Goal: Transaction & Acquisition: Purchase product/service

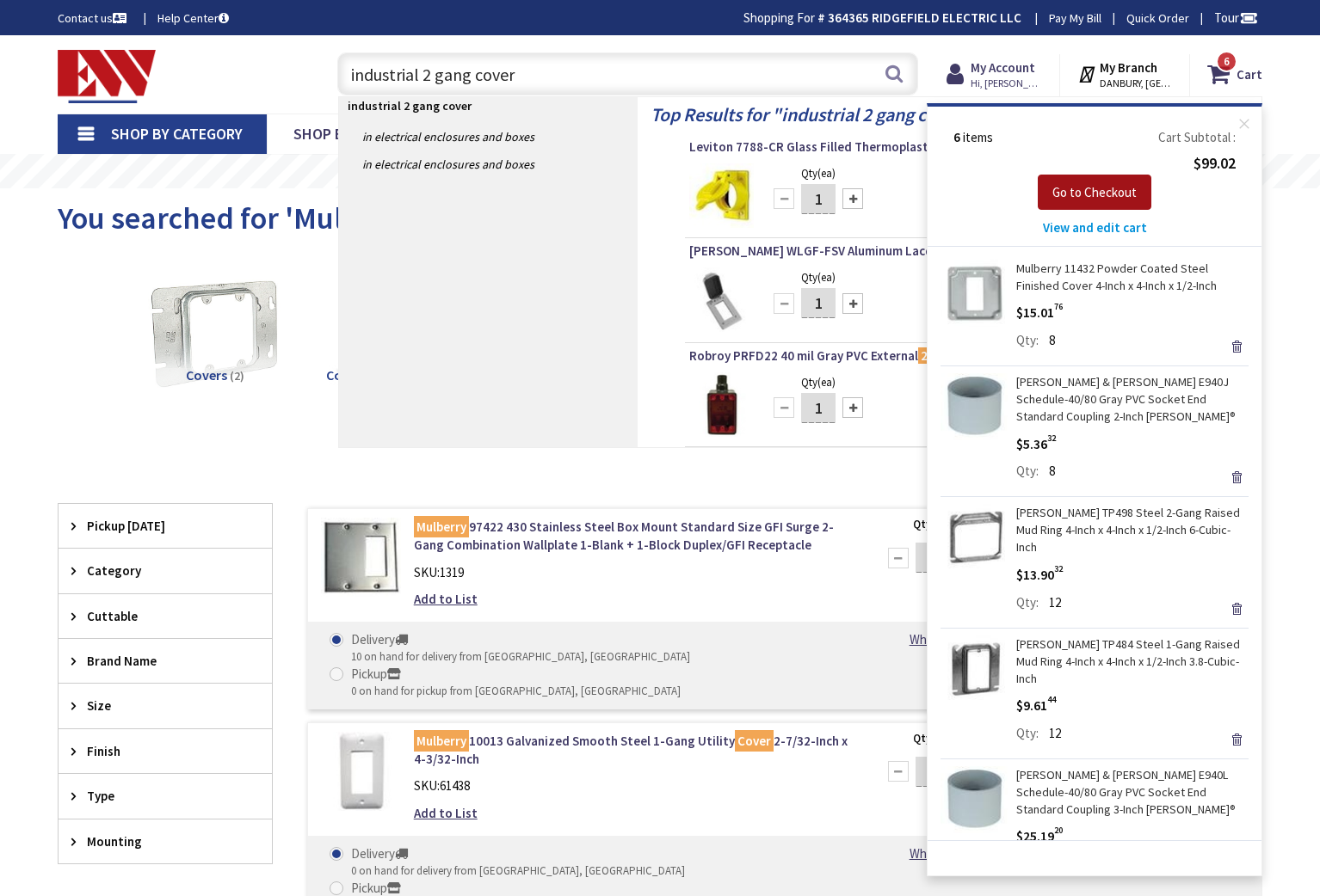
click at [1091, 188] on span "Go to Checkout" at bounding box center [1094, 192] width 85 height 16
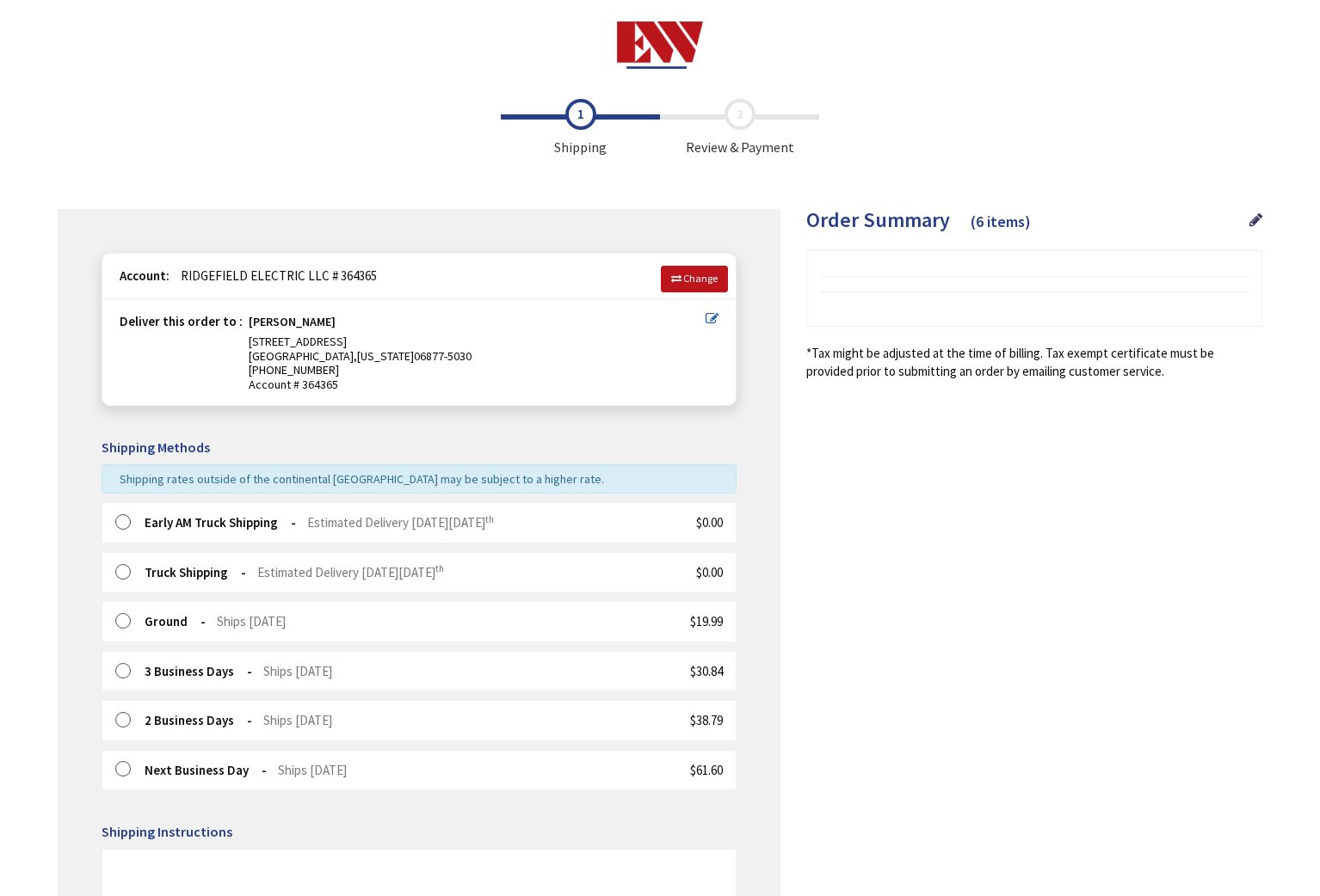
click at [123, 575] on label at bounding box center [128, 572] width 27 height 17
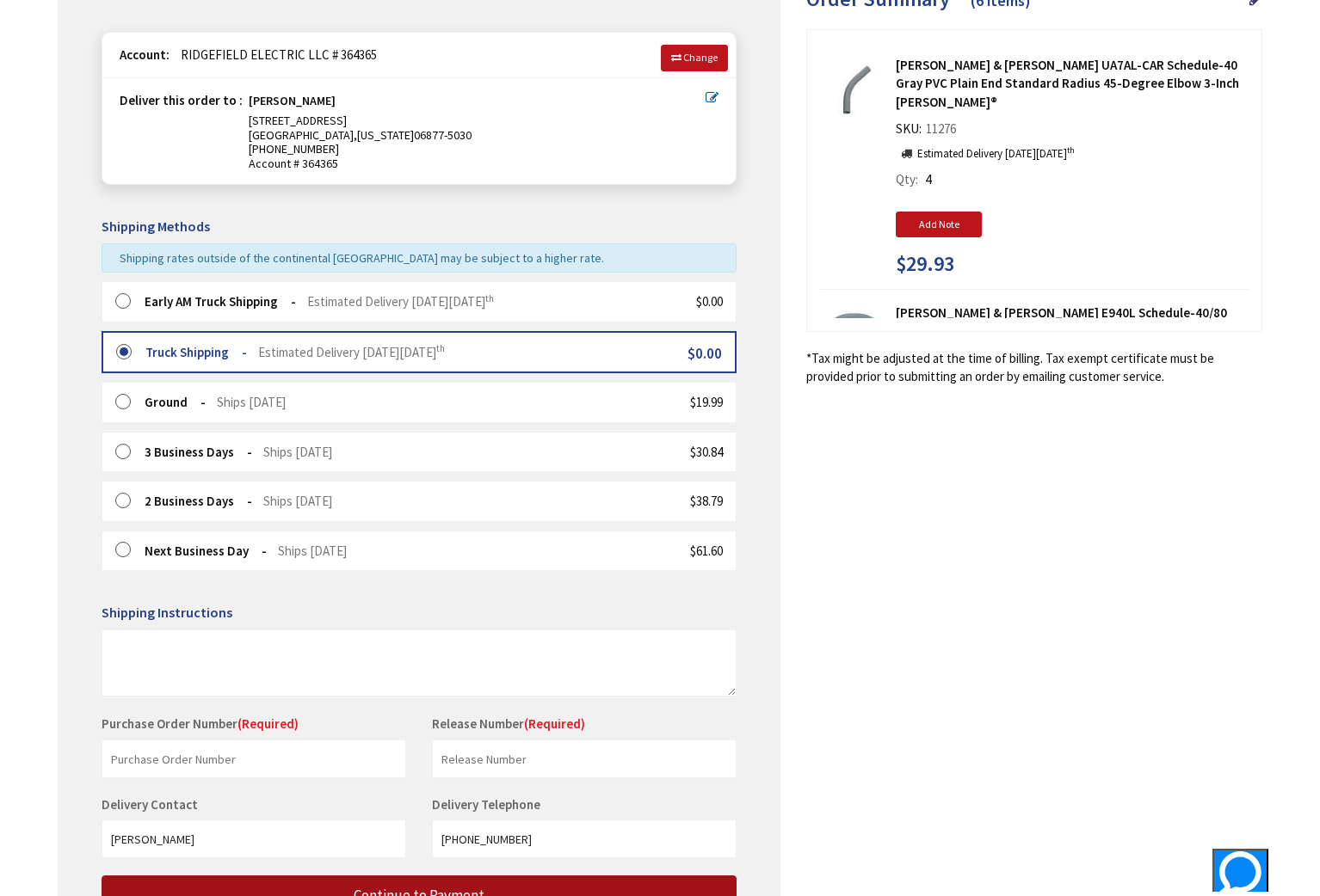
click at [417, 886] on span "Continue to Payment" at bounding box center [419, 895] width 131 height 19
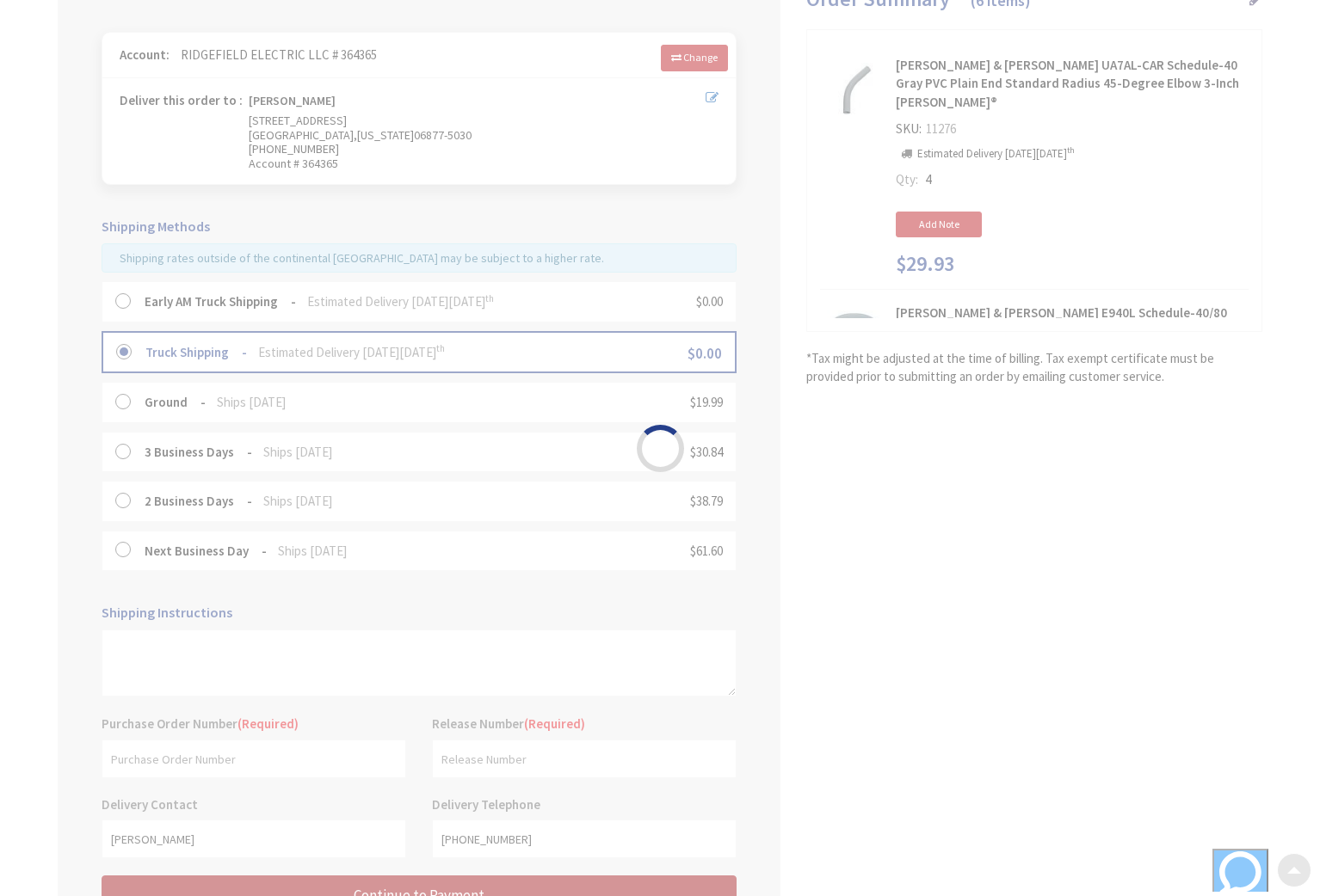
scroll to position [375, 0]
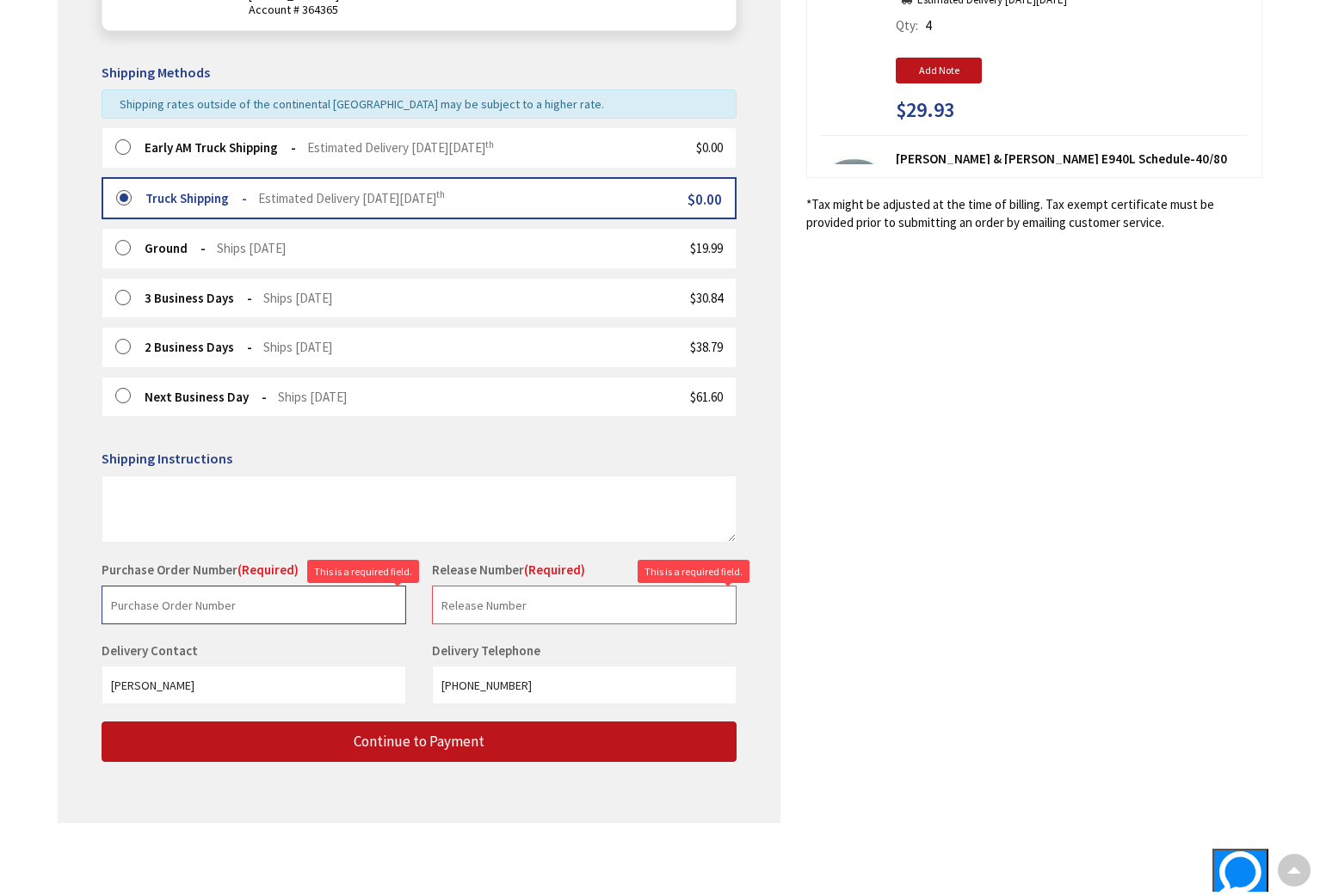
click at [317, 603] on input "text" at bounding box center [254, 605] width 305 height 39
type input "stock"
click at [521, 608] on input "text" at bounding box center [584, 605] width 305 height 39
type input "stock"
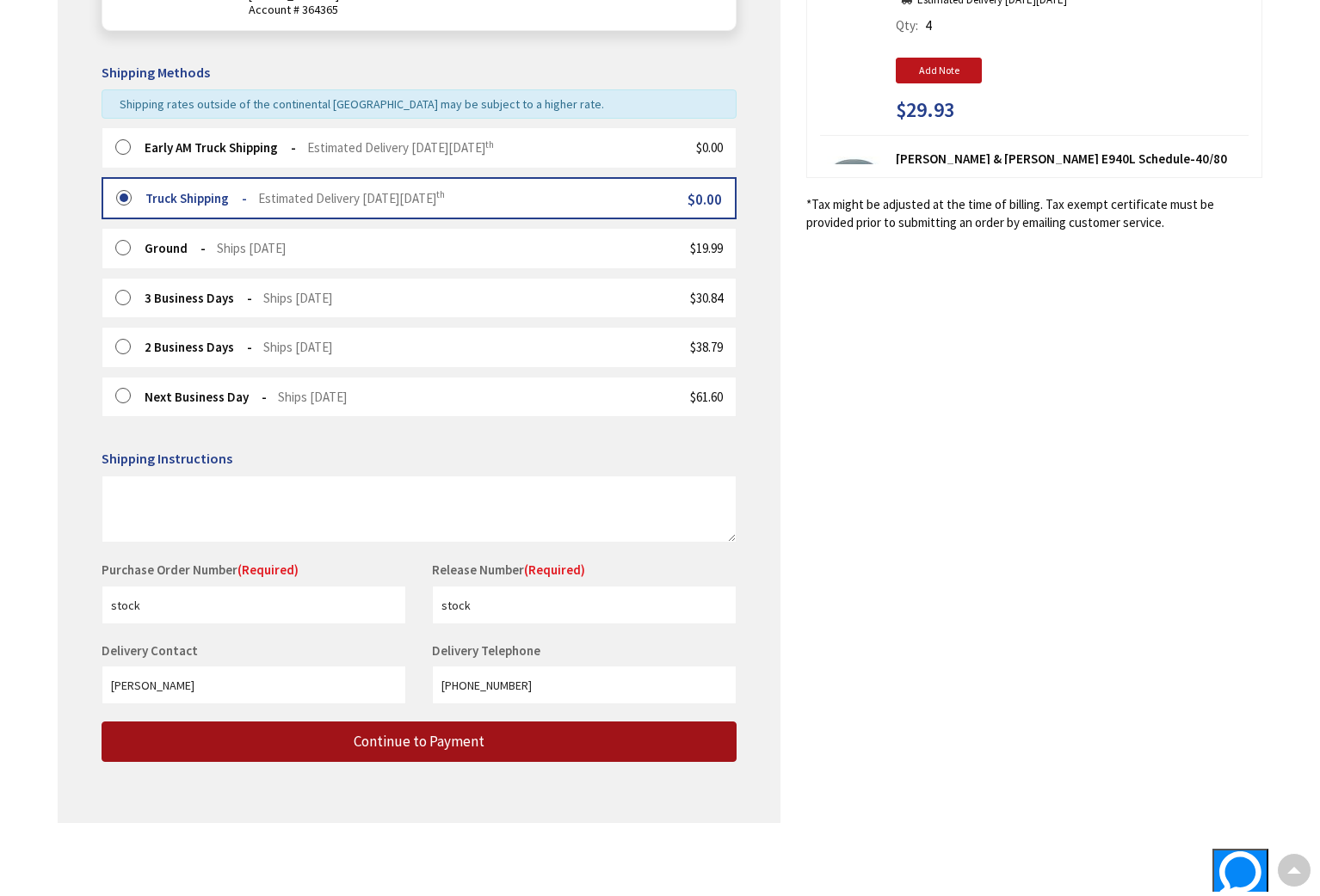
click at [429, 750] on span "Continue to Payment" at bounding box center [419, 741] width 131 height 19
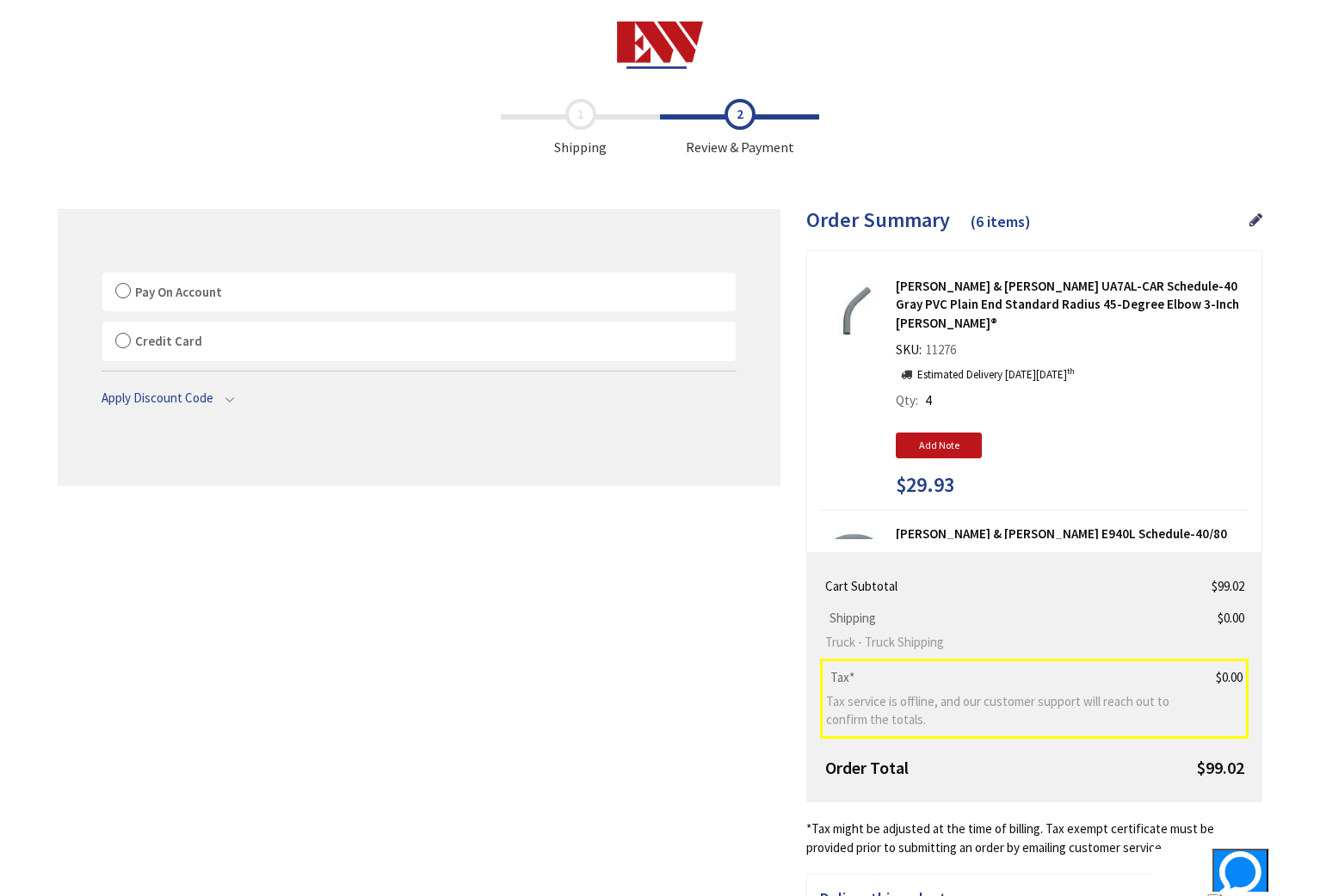
click at [123, 289] on label "Pay On Account" at bounding box center [419, 292] width 633 height 40
click at [103, 276] on input "Pay On Account" at bounding box center [103, 276] width 0 height 0
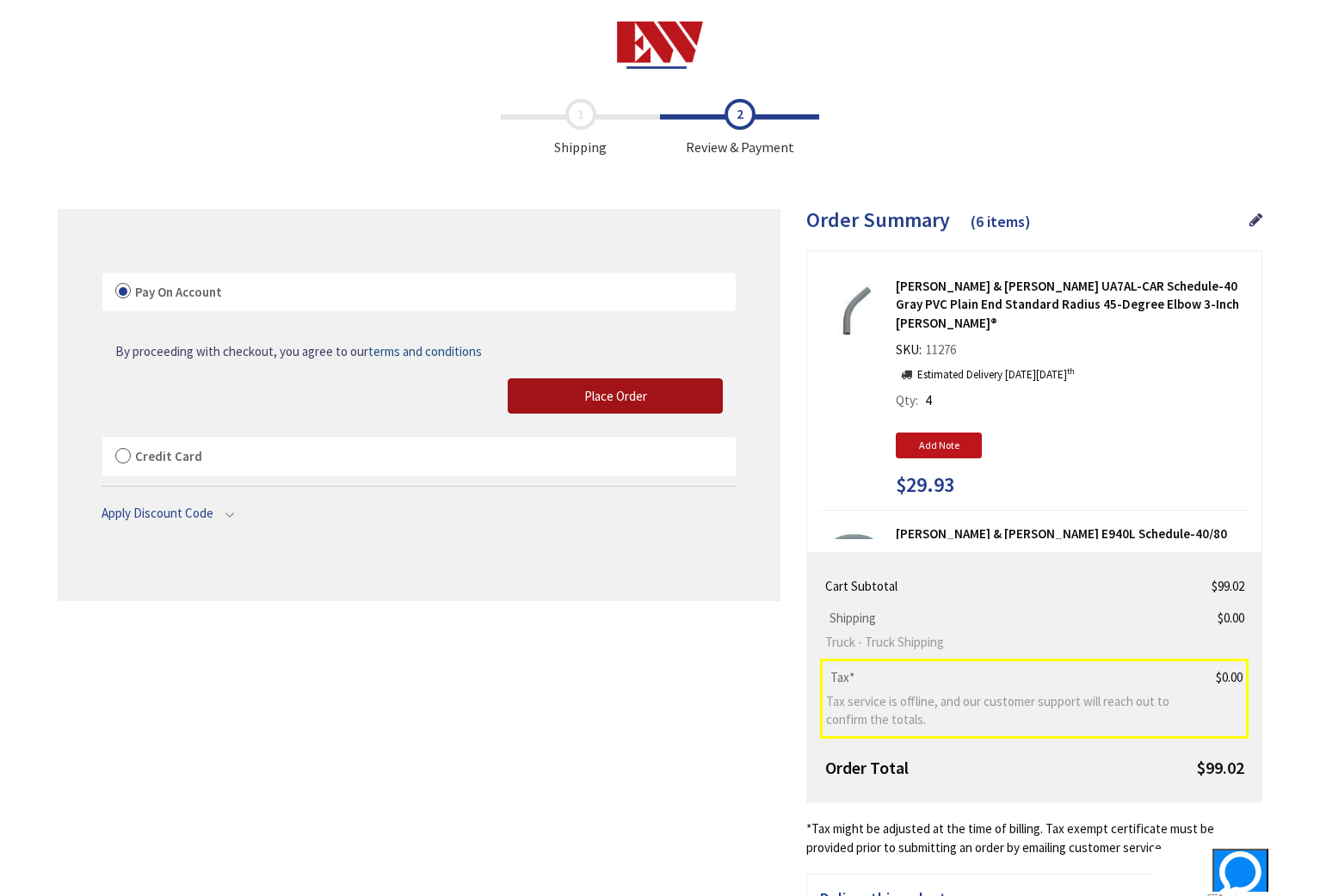
click at [618, 392] on span "Place Order" at bounding box center [615, 396] width 63 height 16
